Goal: Check status: Check status

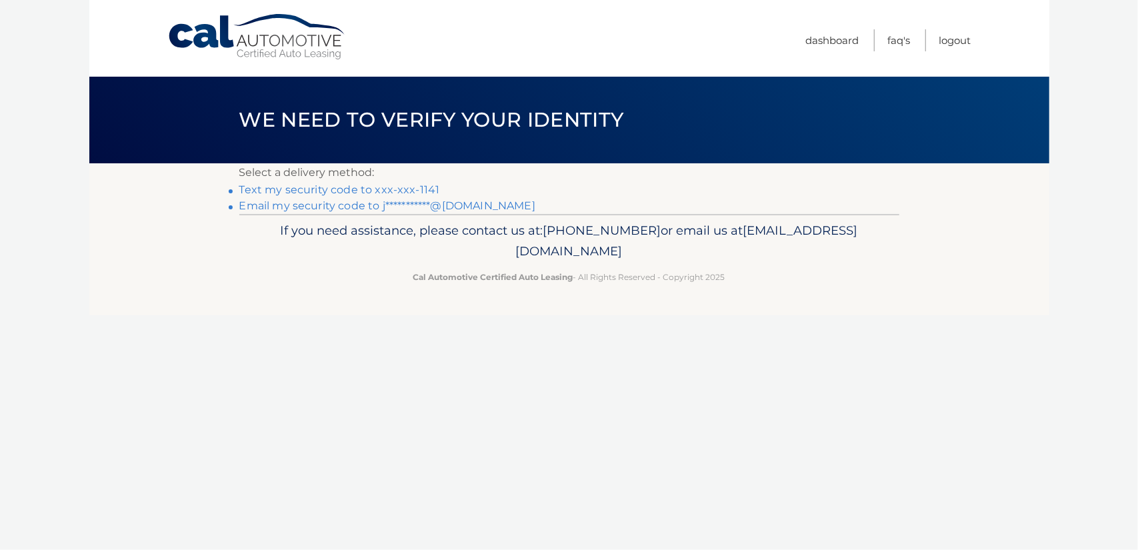
click at [401, 190] on link "Text my security code to xxx-xxx-1141" at bounding box center [339, 189] width 201 height 13
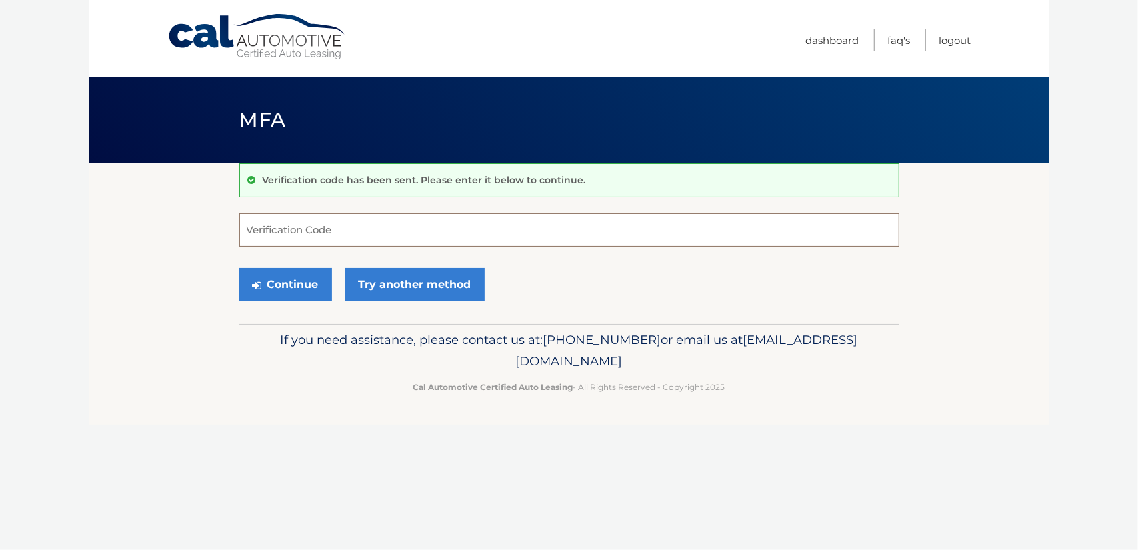
click at [396, 237] on input "Verification Code" at bounding box center [569, 229] width 660 height 33
type input "153040"
click at [295, 278] on button "Continue" at bounding box center [285, 284] width 93 height 33
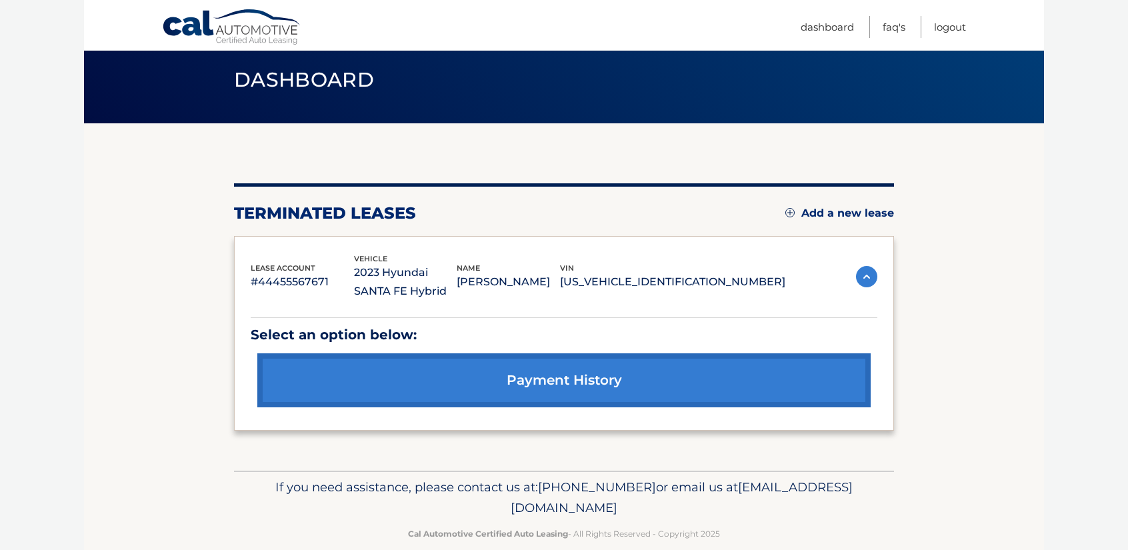
scroll to position [60, 0]
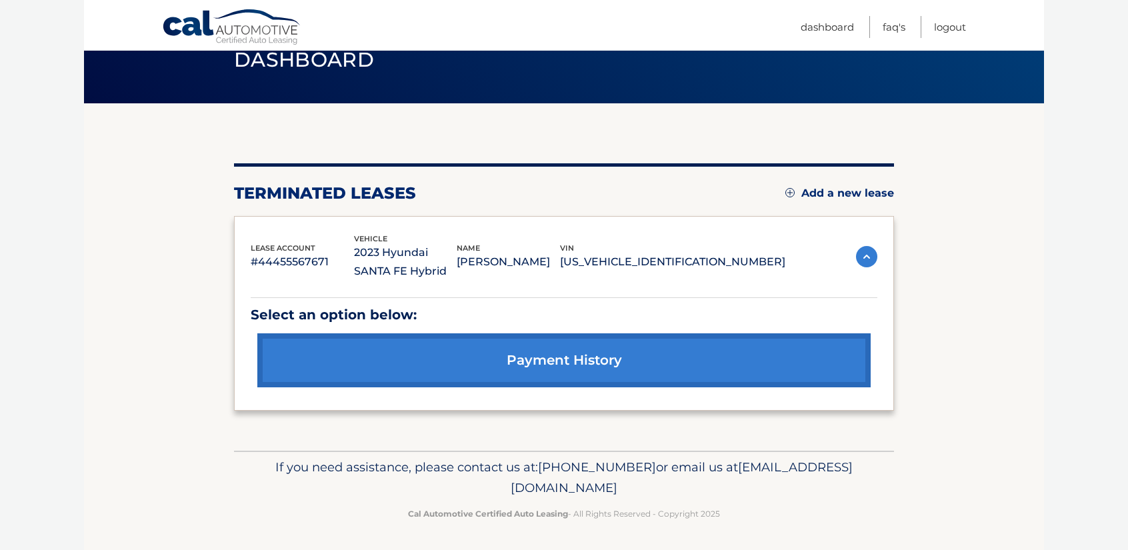
click at [587, 357] on link "payment history" at bounding box center [563, 360] width 613 height 54
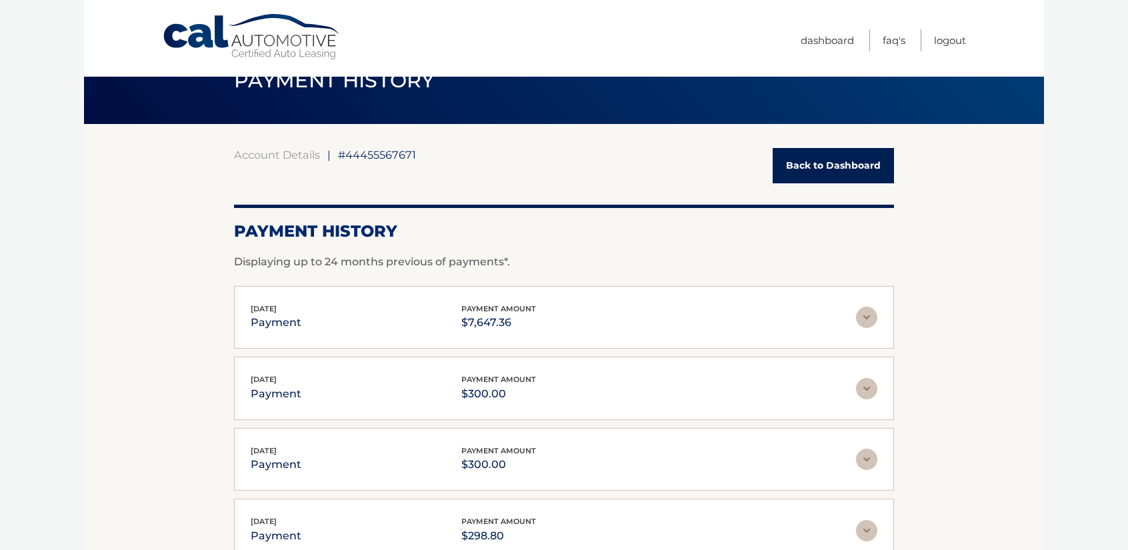
scroll to position [67, 0]
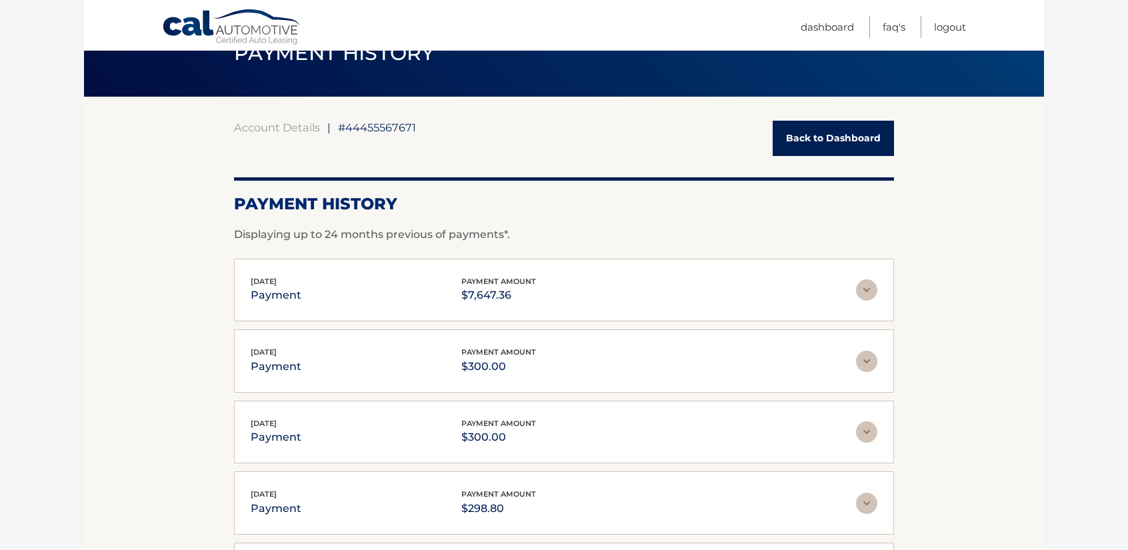
click at [867, 287] on img at bounding box center [866, 289] width 21 height 21
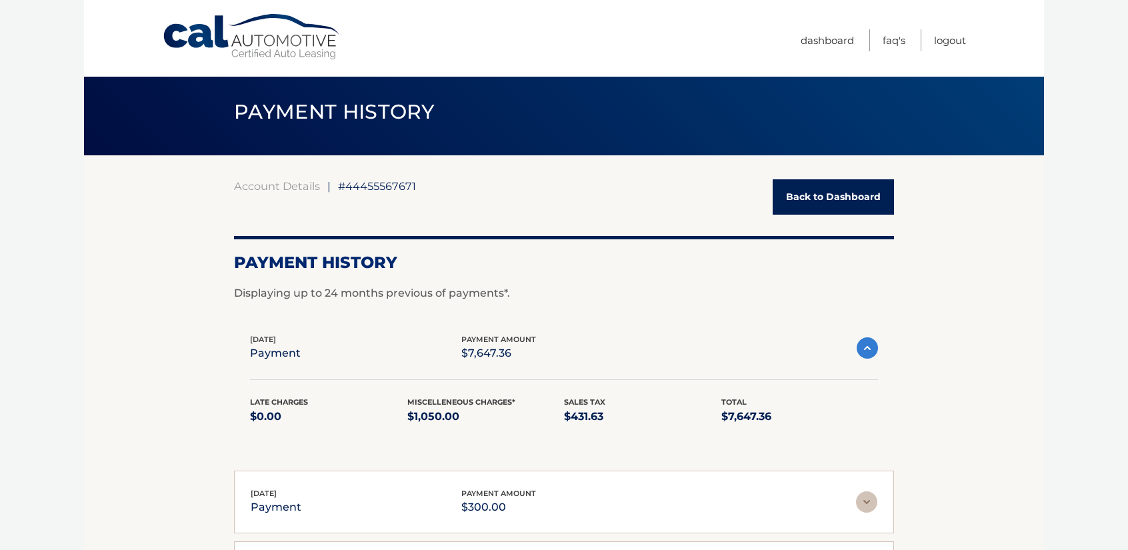
scroll to position [0, 0]
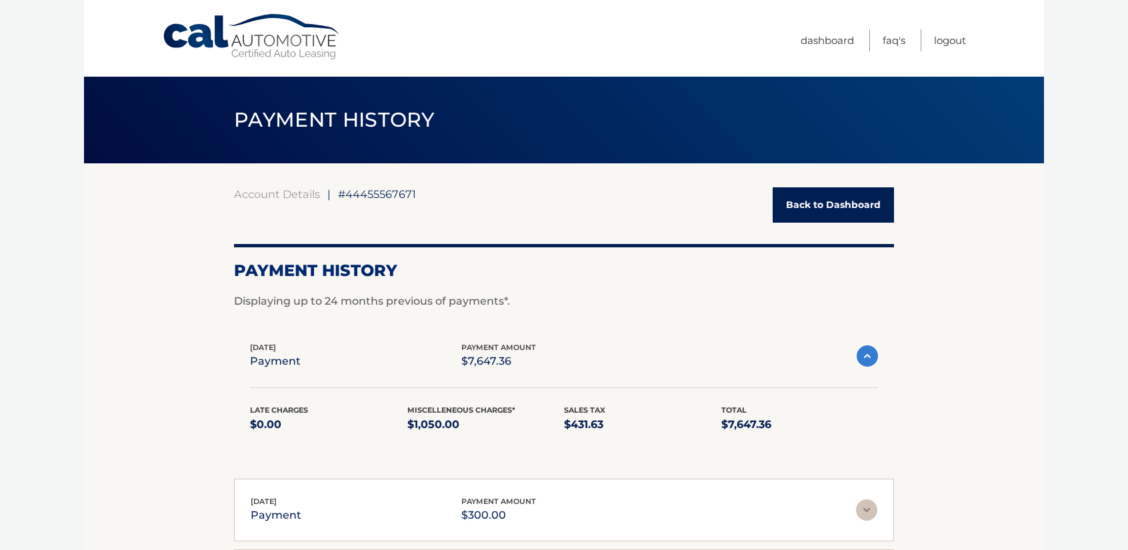
click at [834, 207] on link "Back to Dashboard" at bounding box center [832, 204] width 121 height 35
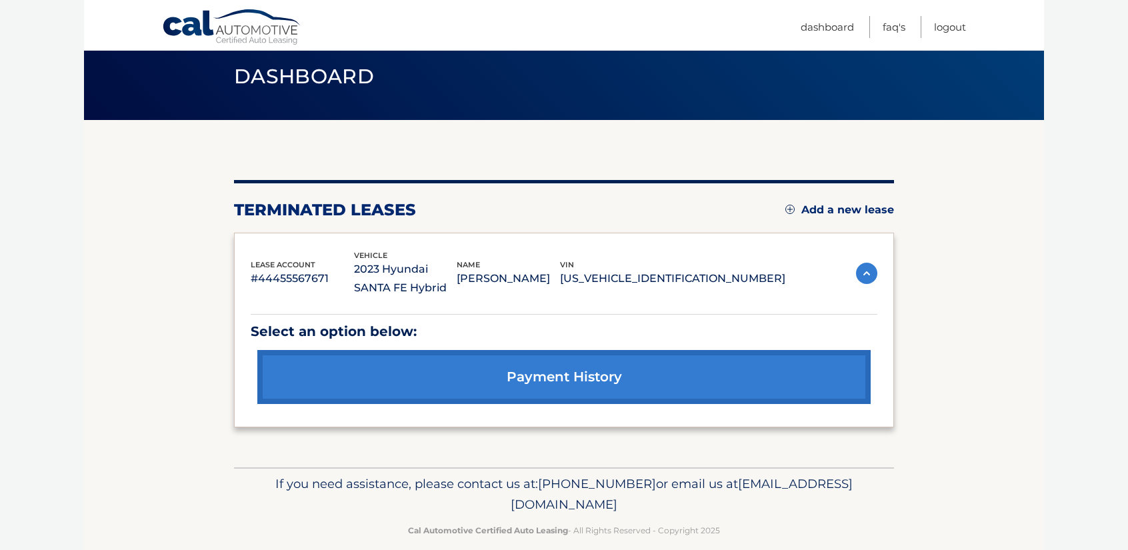
scroll to position [60, 0]
